Goal: Information Seeking & Learning: Learn about a topic

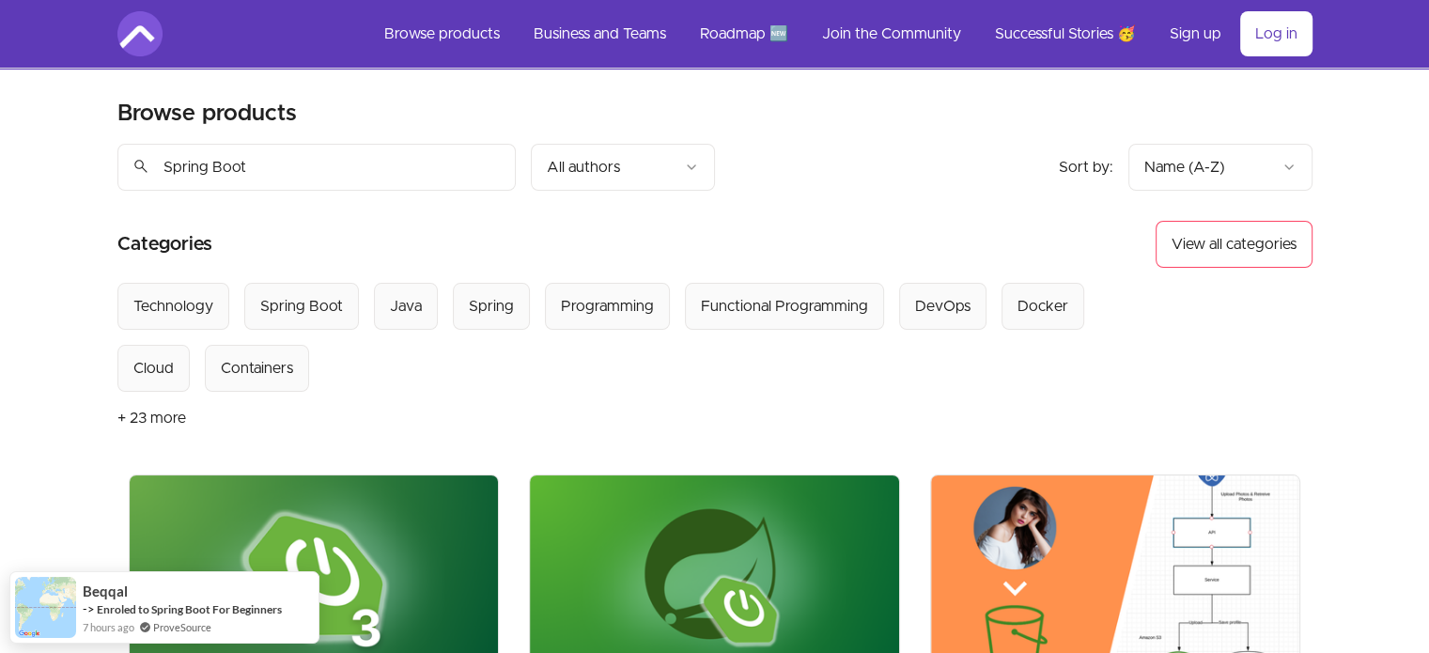
type input "Spring Boot"
click at [142, 392] on button "+ 23 more" at bounding box center [151, 418] width 69 height 53
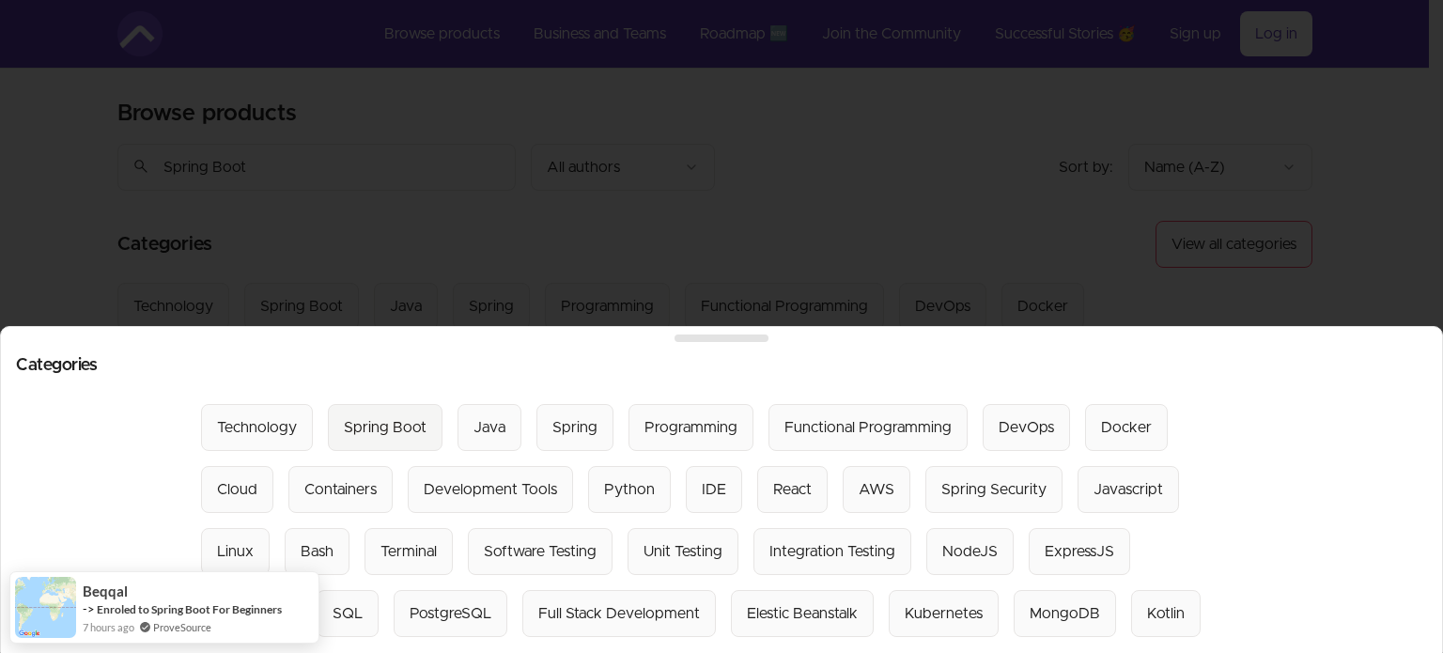
click at [353, 436] on div "Spring Boot" at bounding box center [385, 427] width 83 height 23
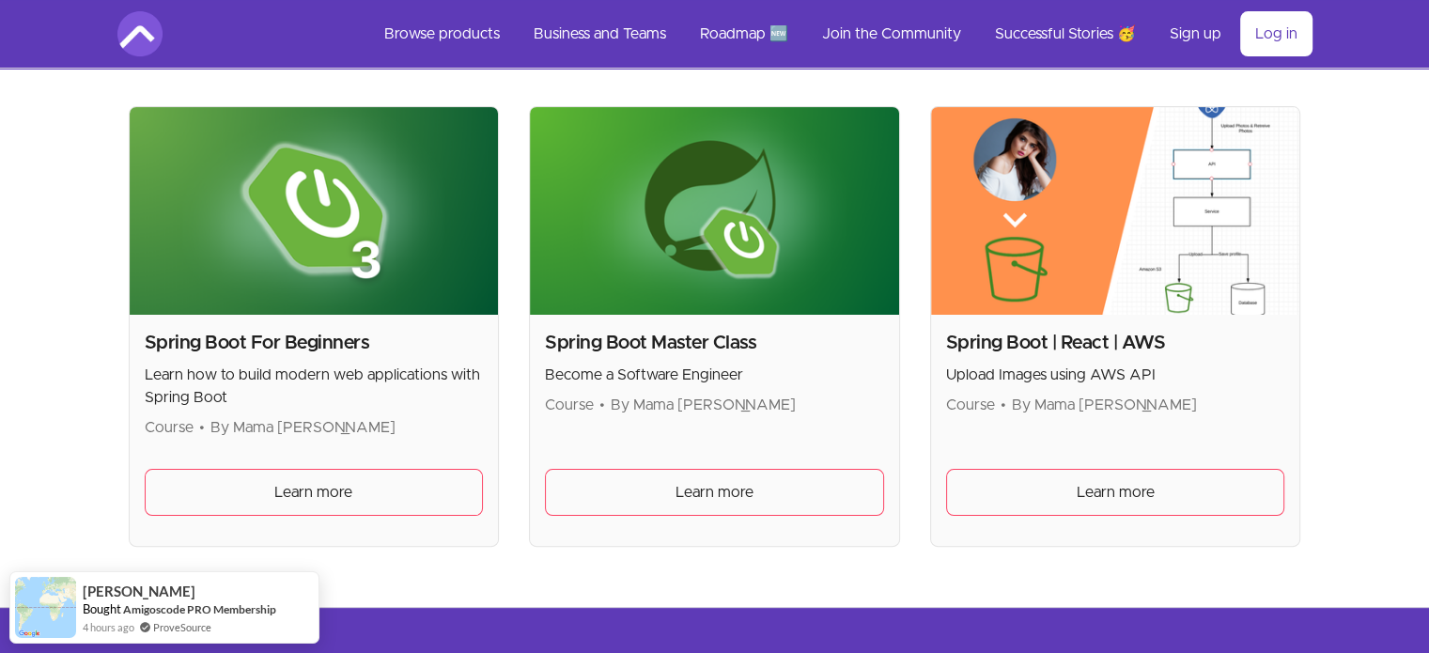
scroll to position [380, 0]
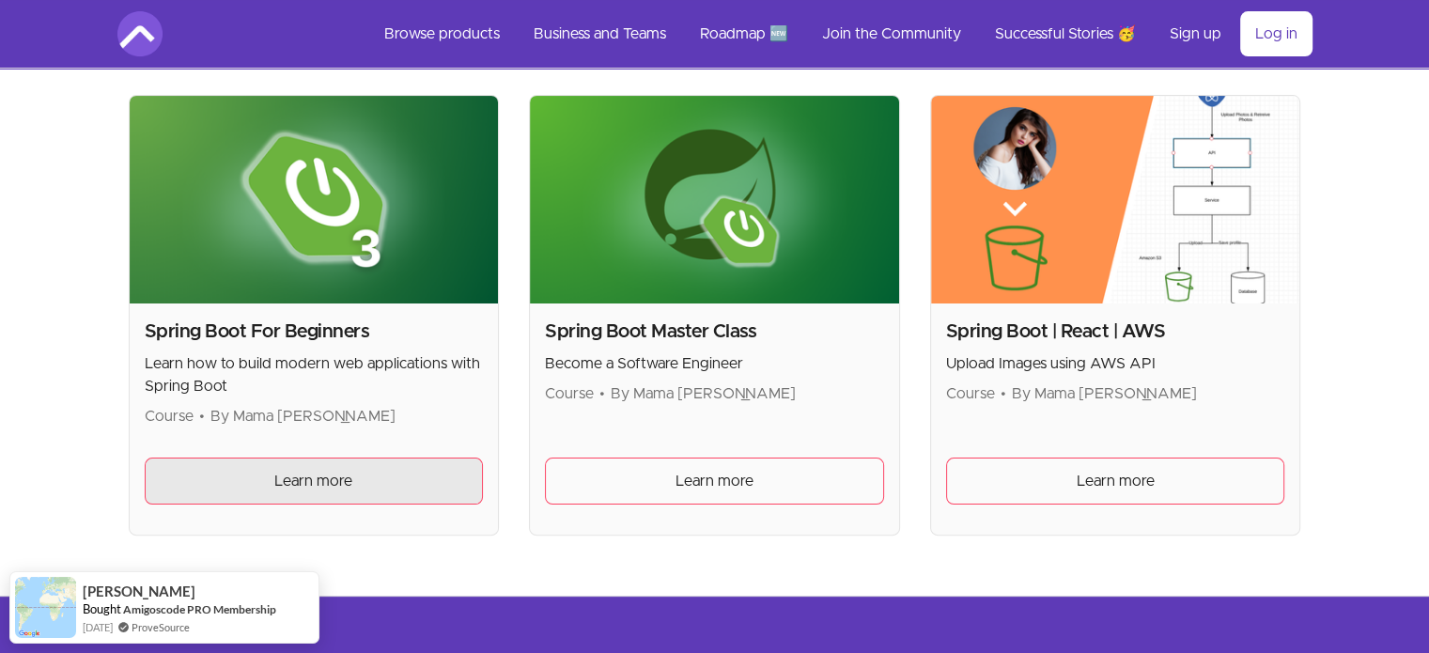
click at [380, 458] on link "Learn more" at bounding box center [314, 481] width 339 height 47
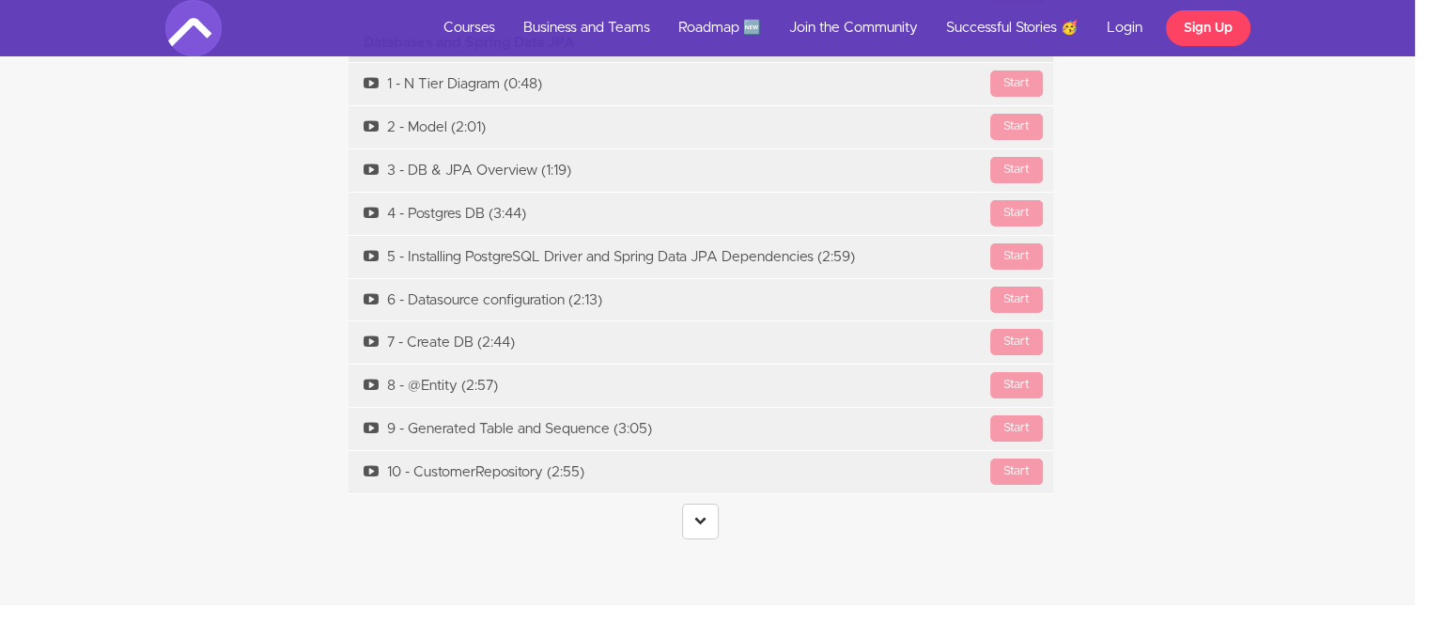
scroll to position [6924, 14]
click at [703, 515] on icon at bounding box center [700, 518] width 12 height 12
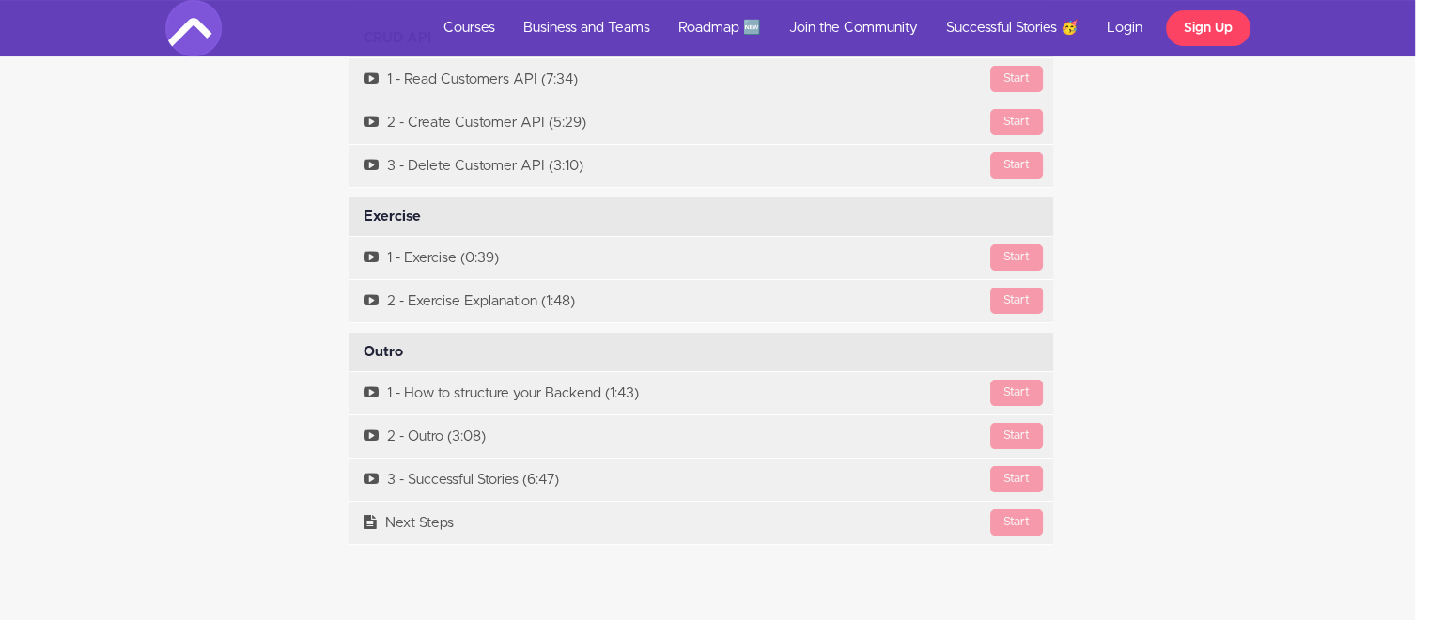
scroll to position [7498, 14]
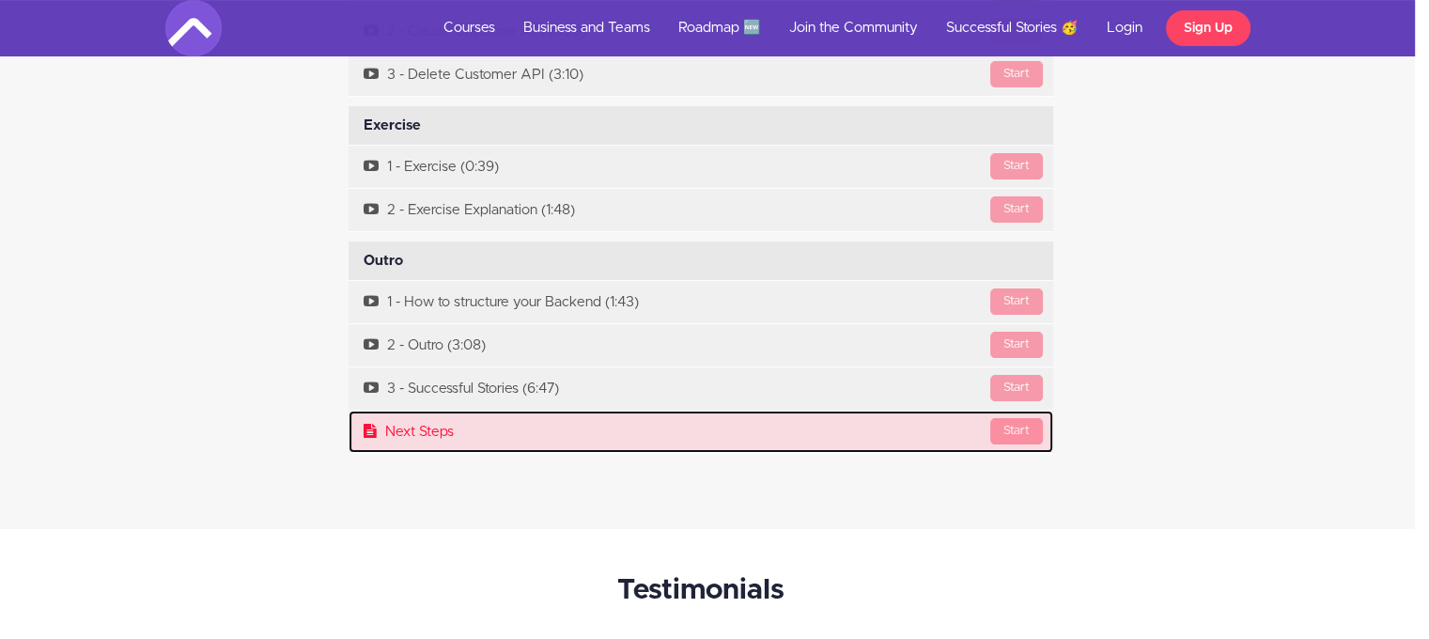
click at [644, 432] on link "Start Next Steps" at bounding box center [701, 432] width 705 height 42
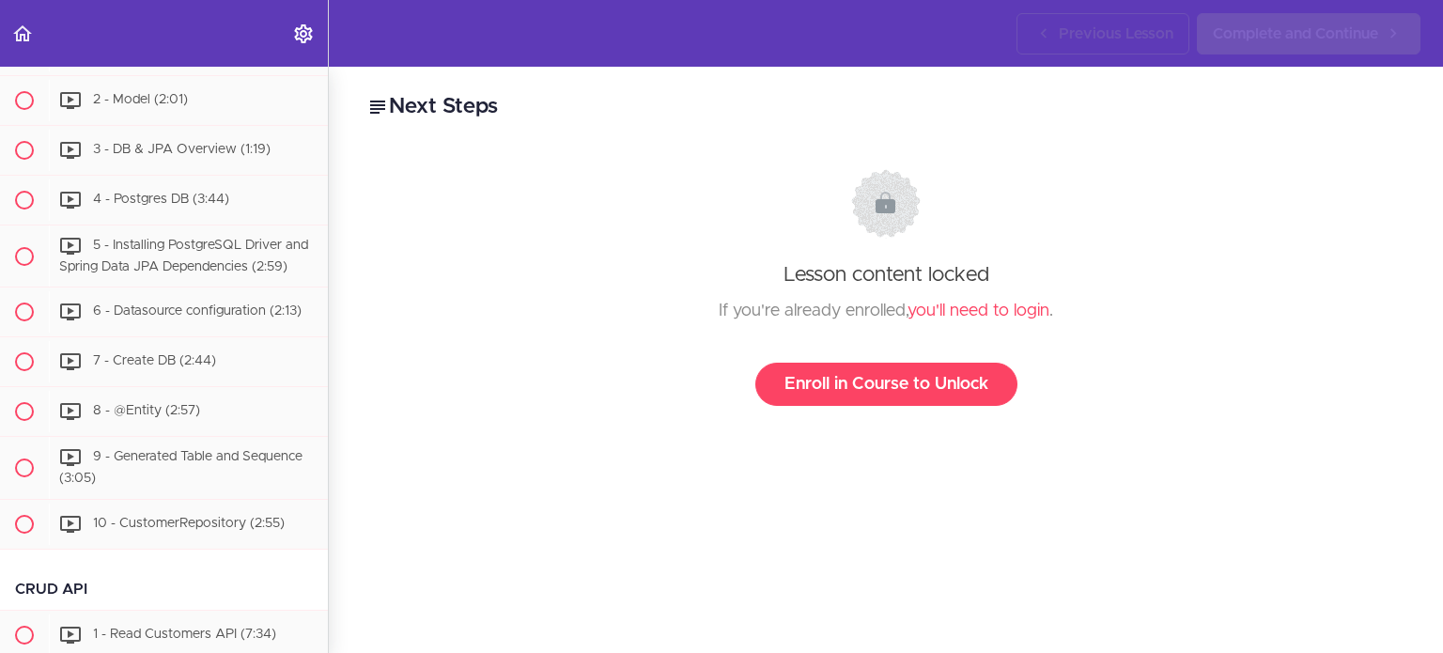
scroll to position [1865, 0]
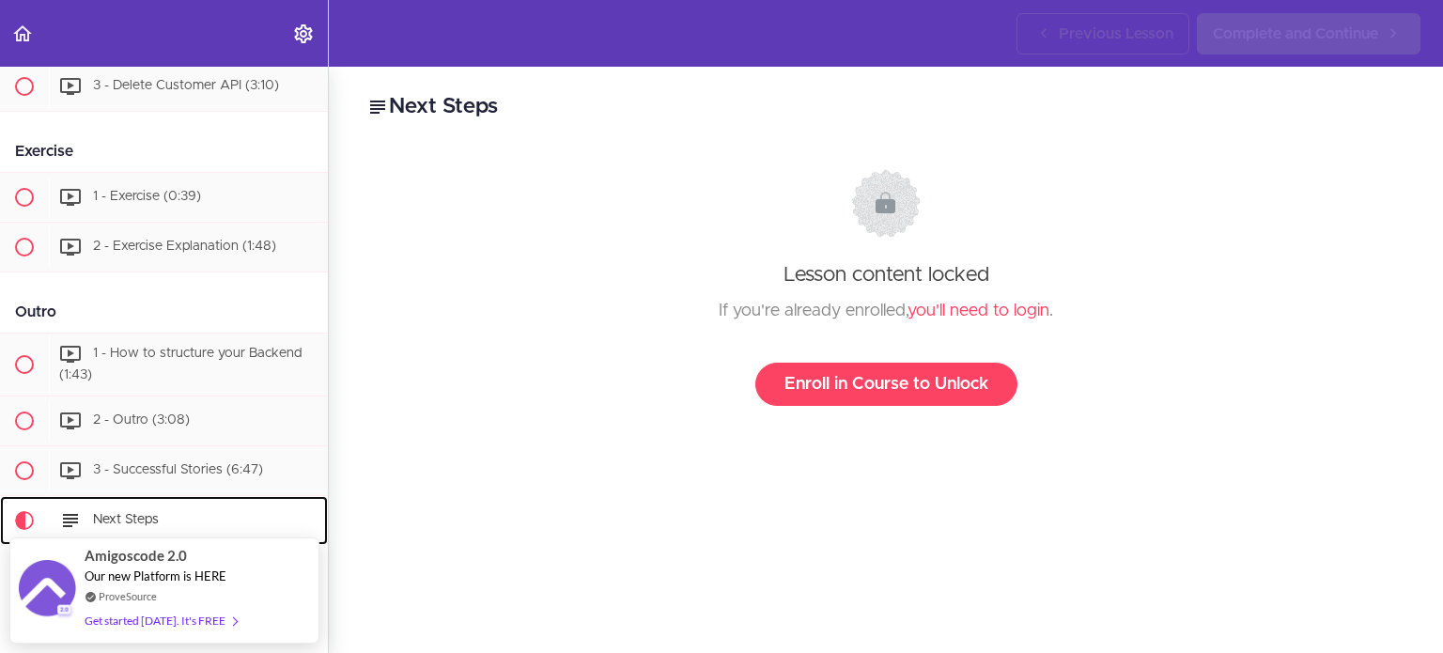
click at [93, 513] on span "Next Steps" at bounding box center [126, 519] width 66 height 13
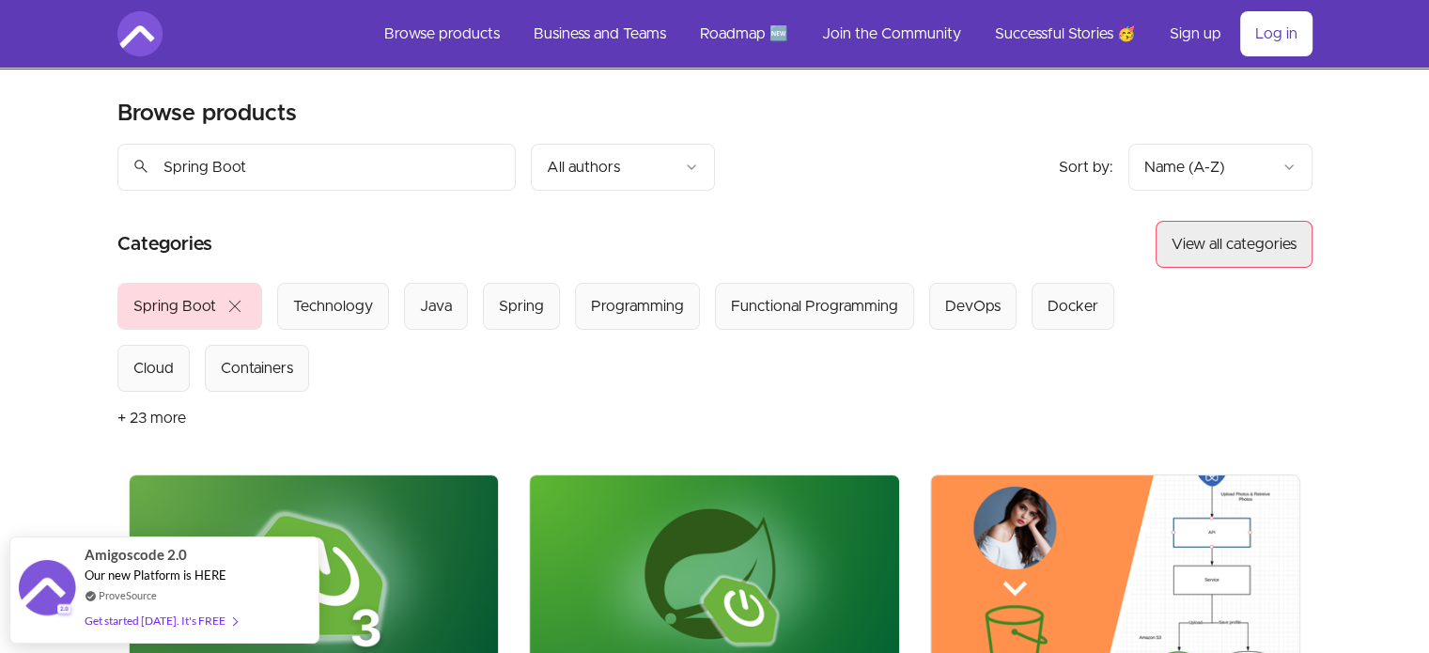
click at [1292, 221] on button "View all categories" at bounding box center [1234, 244] width 157 height 47
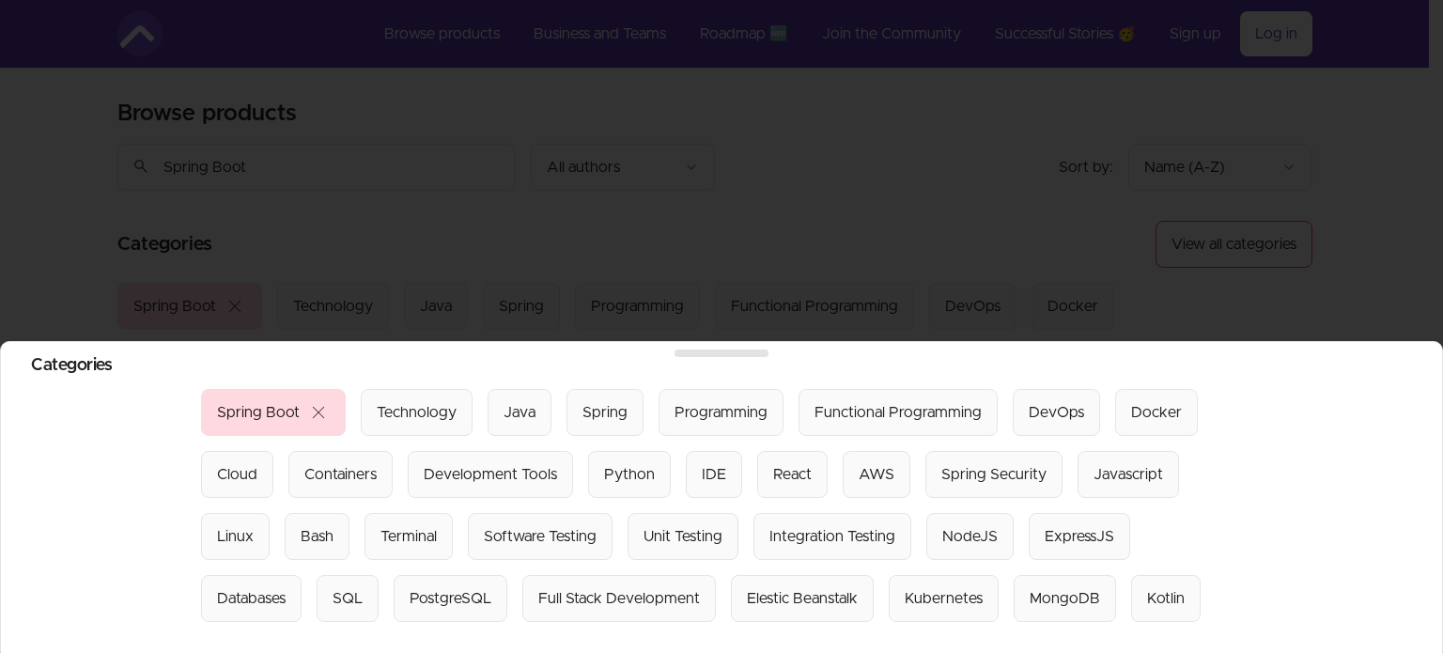
click at [828, 319] on div at bounding box center [721, 326] width 1443 height 653
